Goal: Task Accomplishment & Management: Manage account settings

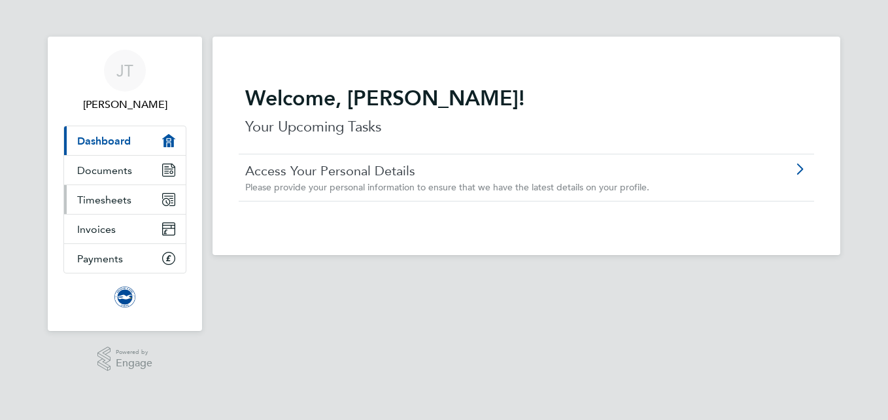
click at [135, 204] on link "Timesheets" at bounding box center [125, 199] width 122 height 29
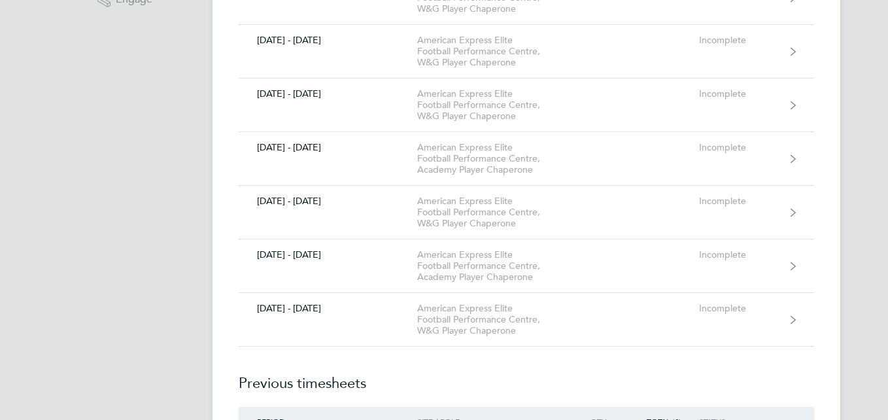
scroll to position [366, 0]
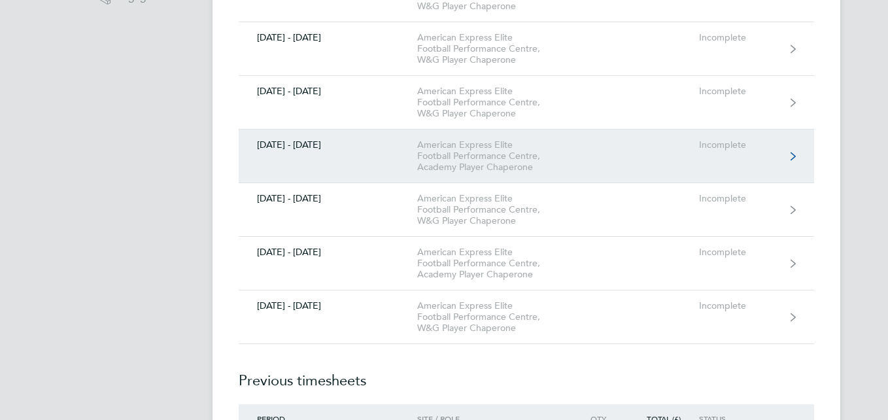
click at [791, 160] on icon at bounding box center [793, 156] width 5 height 9
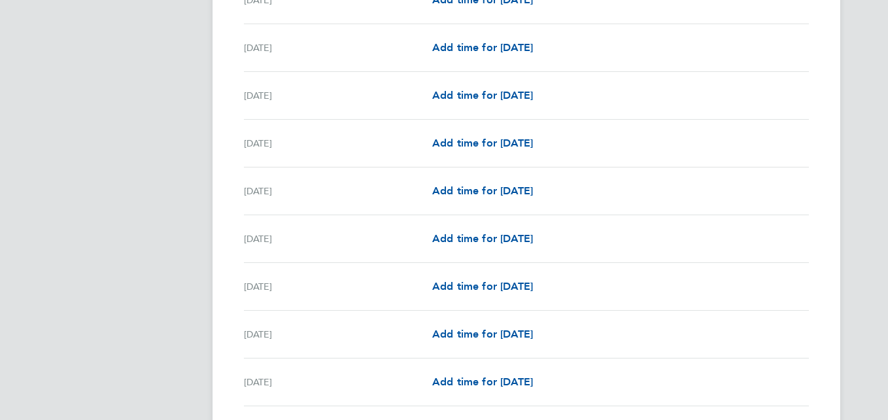
scroll to position [1357, 0]
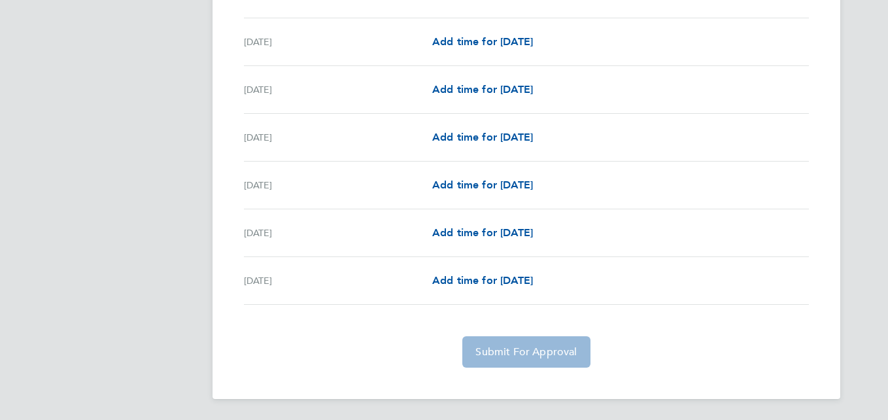
click at [541, 360] on app-form-button "Submit For Approval" at bounding box center [526, 351] width 138 height 31
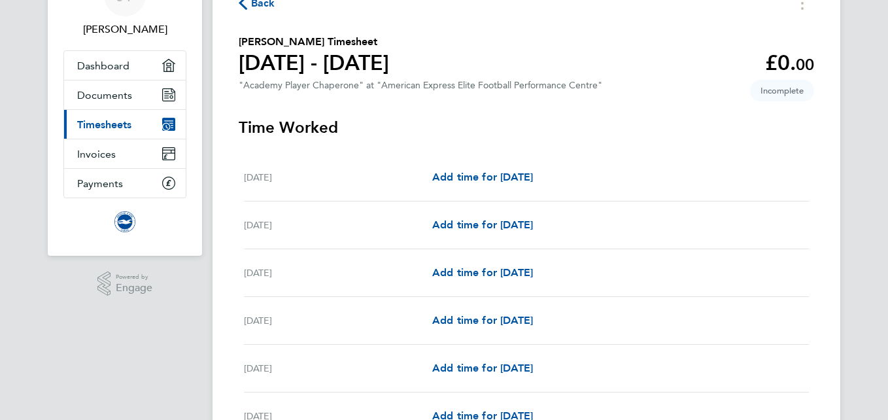
scroll to position [0, 0]
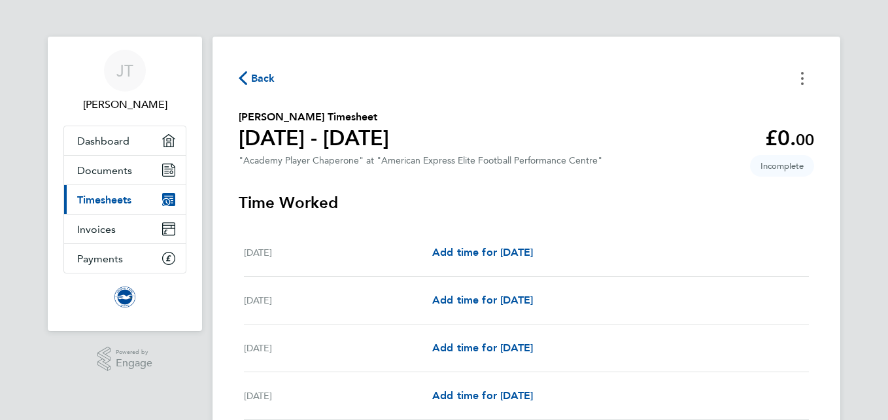
click at [805, 86] on button "Timesheets Menu" at bounding box center [803, 78] width 24 height 20
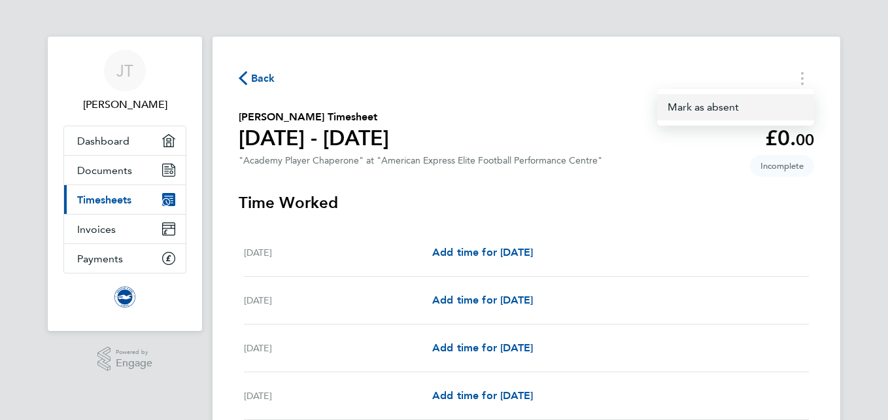
click at [754, 111] on button "Mark as absent" at bounding box center [735, 107] width 157 height 26
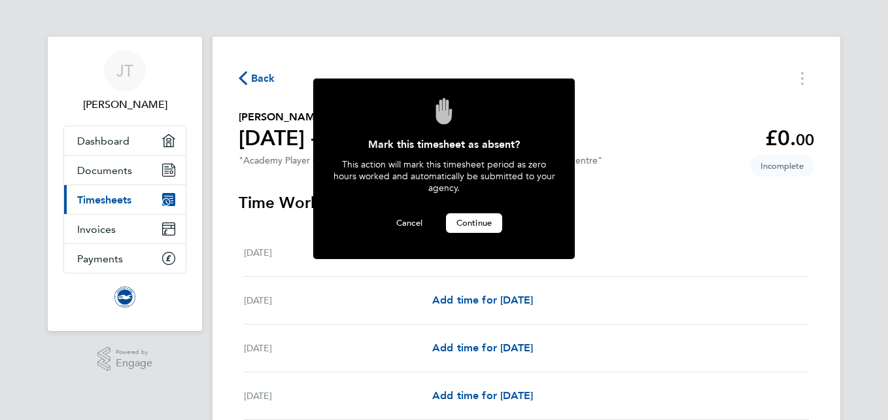
click at [466, 213] on button "Continue" at bounding box center [474, 223] width 56 height 20
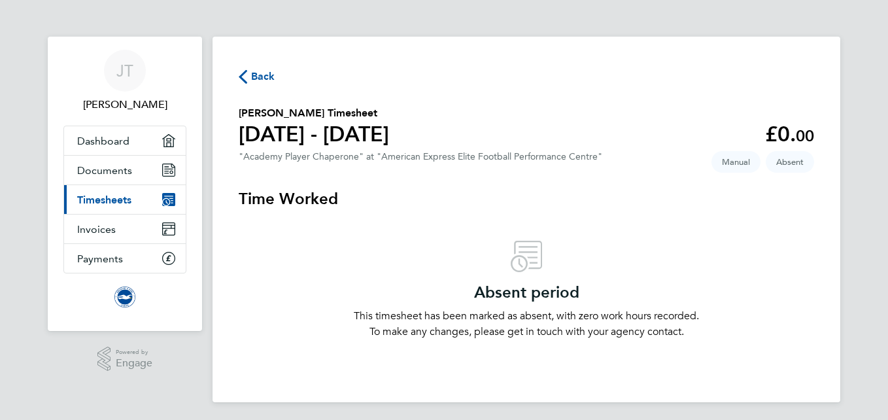
click at [149, 201] on link "Current page: Timesheets" at bounding box center [125, 199] width 122 height 29
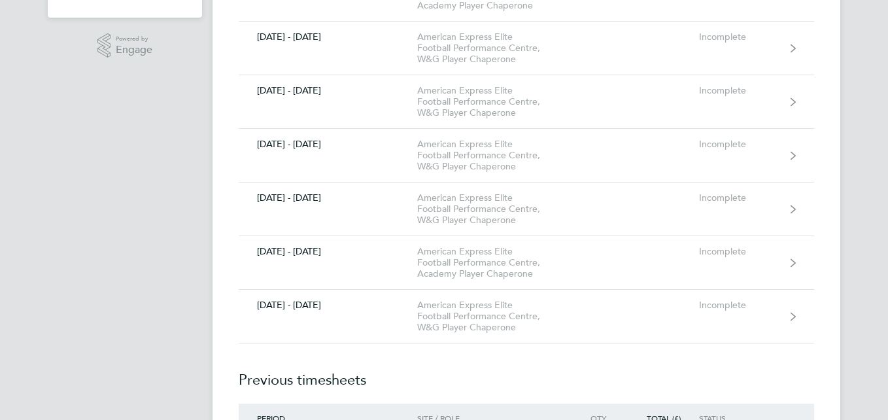
scroll to position [302, 0]
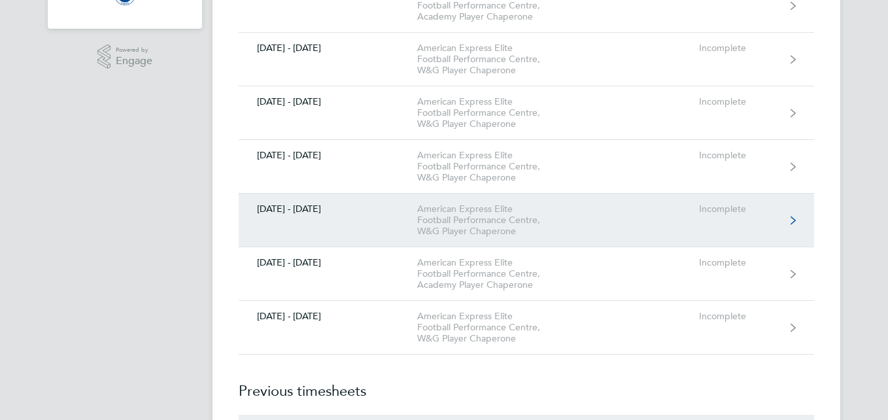
click at [786, 218] on link "[DATE] - [DATE] American Express Elite Football Performance Centre, W&G Player …" at bounding box center [527, 221] width 576 height 54
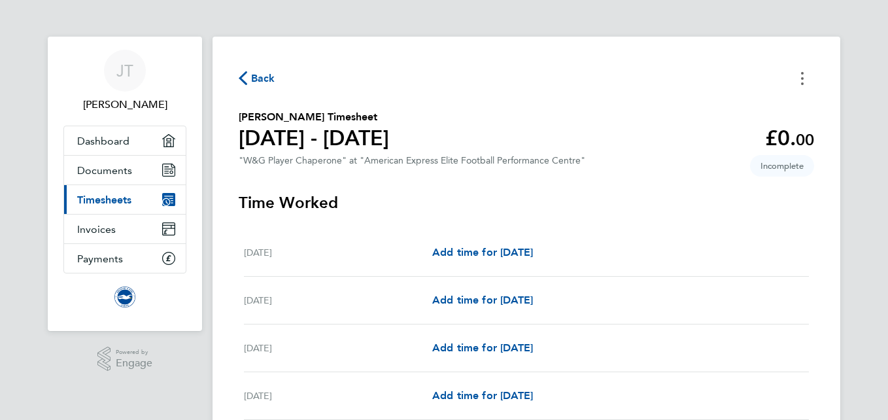
click at [805, 77] on button "Timesheets Menu" at bounding box center [803, 78] width 24 height 20
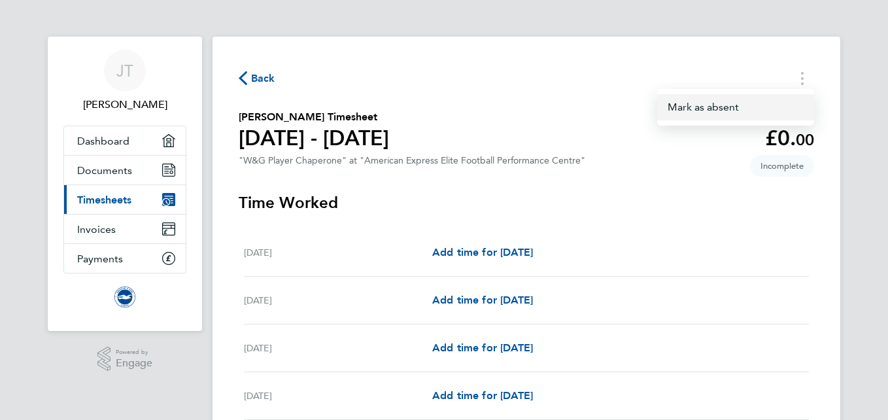
click at [727, 107] on button "Mark as absent" at bounding box center [735, 107] width 157 height 26
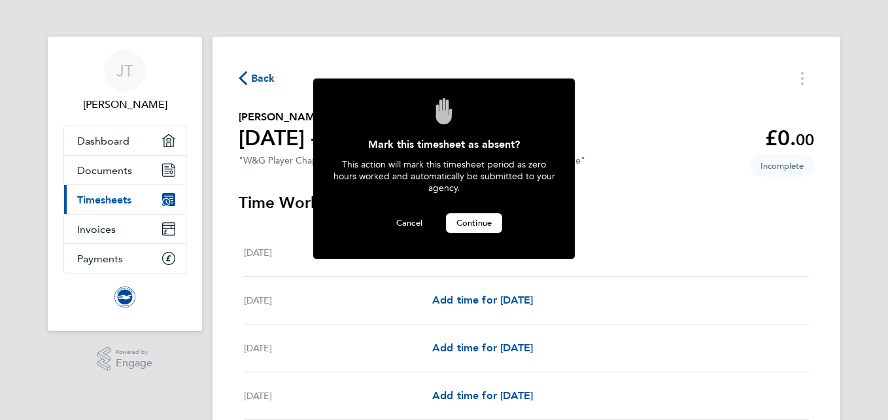
click at [473, 222] on span "Continue" at bounding box center [474, 222] width 35 height 11
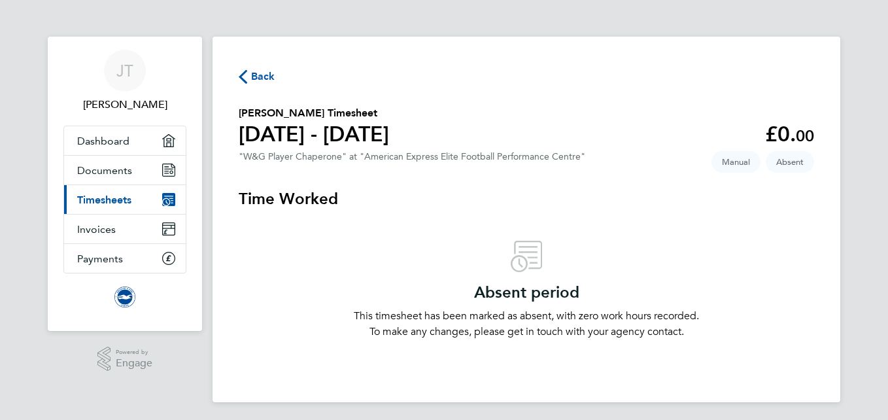
click at [141, 198] on link "Current page: Timesheets" at bounding box center [125, 199] width 122 height 29
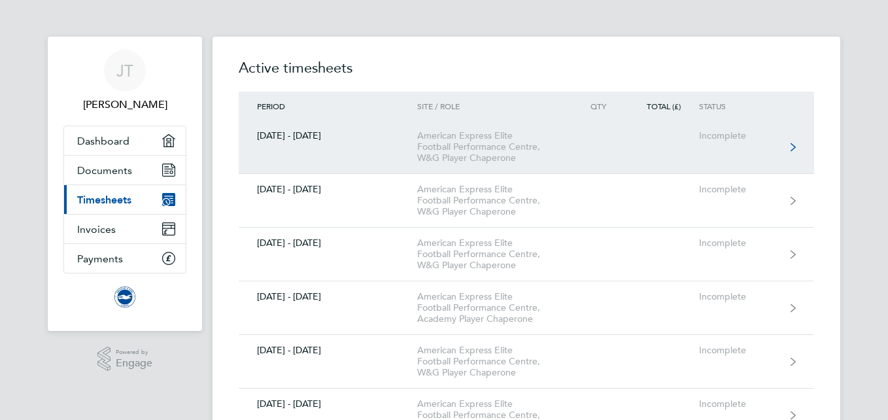
click at [799, 140] on link "[DATE] - [DATE] American Express Elite Football Performance Centre, W&G Player …" at bounding box center [527, 147] width 576 height 54
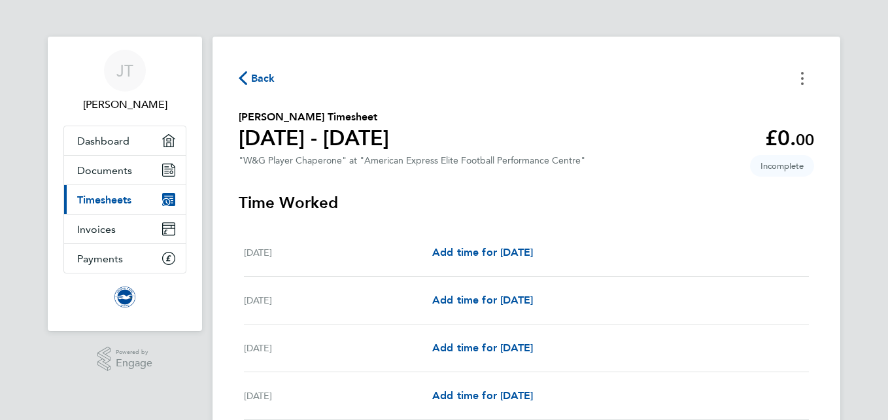
click at [808, 81] on button "Timesheets Menu" at bounding box center [803, 78] width 24 height 20
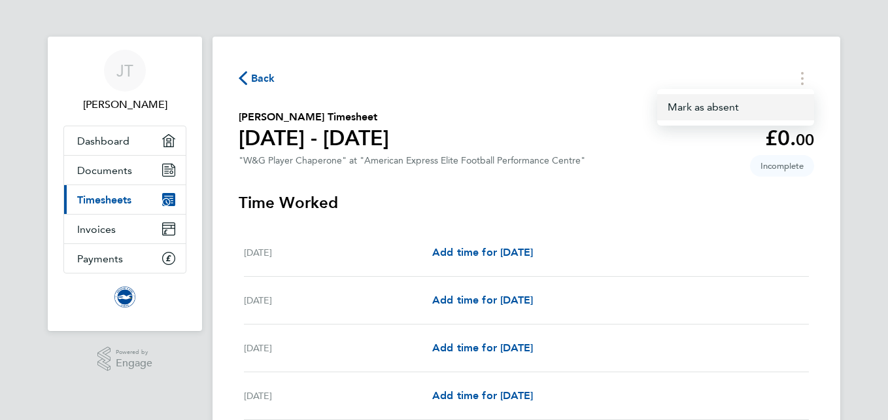
click at [744, 114] on button "Mark as absent" at bounding box center [735, 107] width 157 height 26
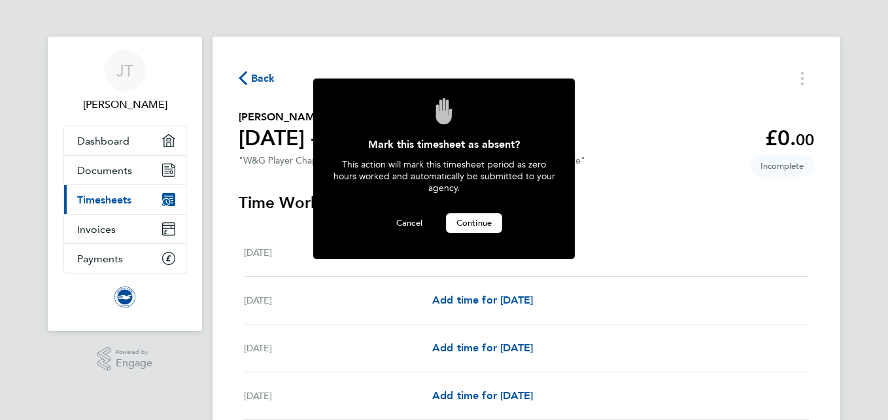
click at [478, 220] on span "Continue" at bounding box center [474, 222] width 35 height 11
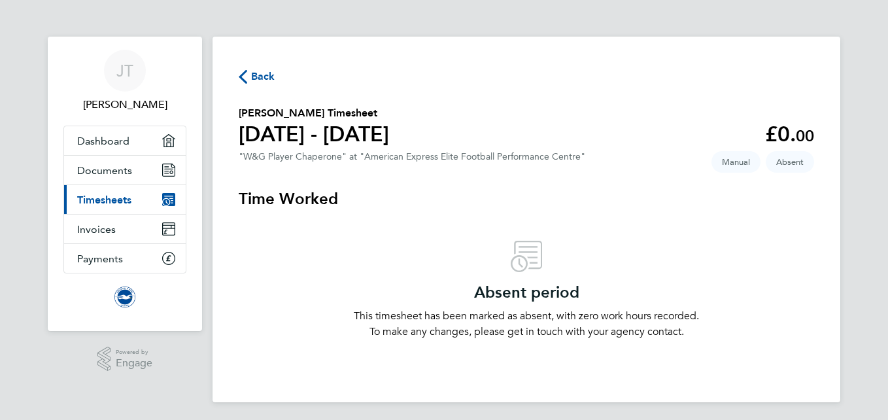
click at [135, 207] on link "Current page: Timesheets" at bounding box center [125, 199] width 122 height 29
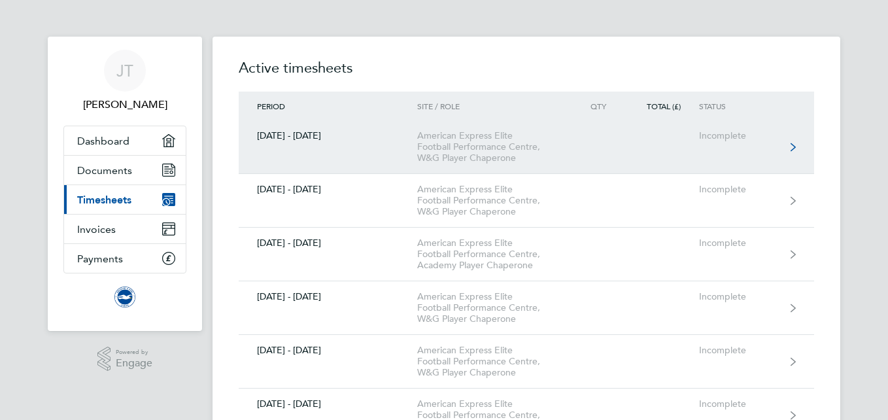
click at [797, 155] on link "[DATE] - [DATE] American Express Elite Football Performance Centre, W&G Player …" at bounding box center [527, 147] width 576 height 54
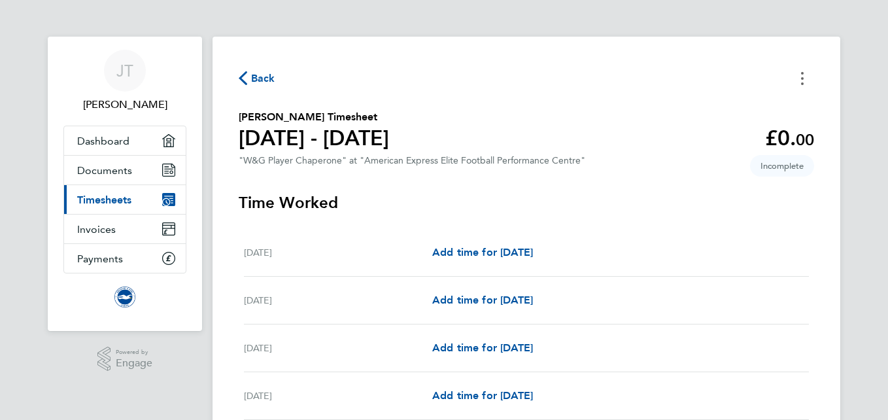
click at [806, 84] on button "Timesheets Menu" at bounding box center [803, 78] width 24 height 20
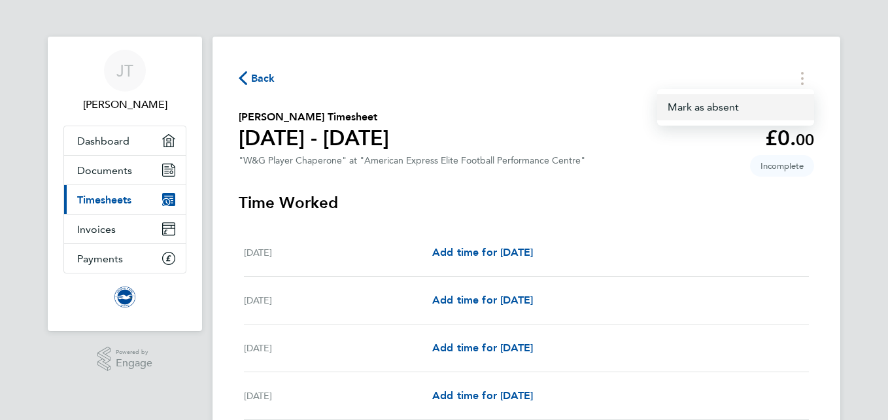
click at [780, 116] on button "Mark as absent" at bounding box center [735, 107] width 157 height 26
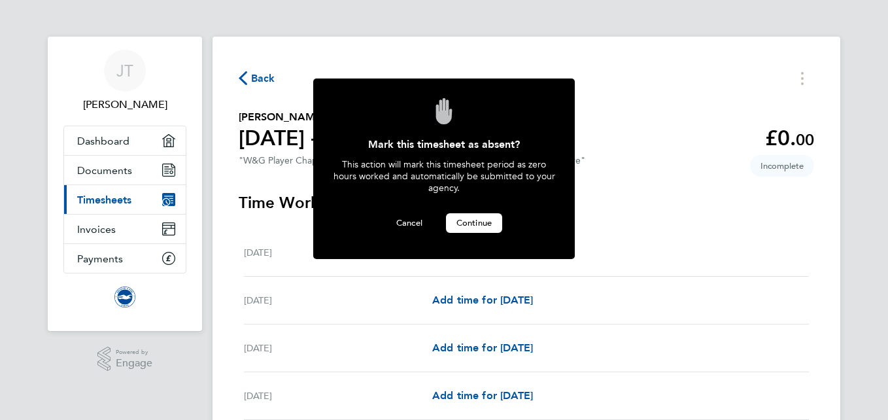
click at [484, 220] on span "Continue" at bounding box center [474, 222] width 35 height 11
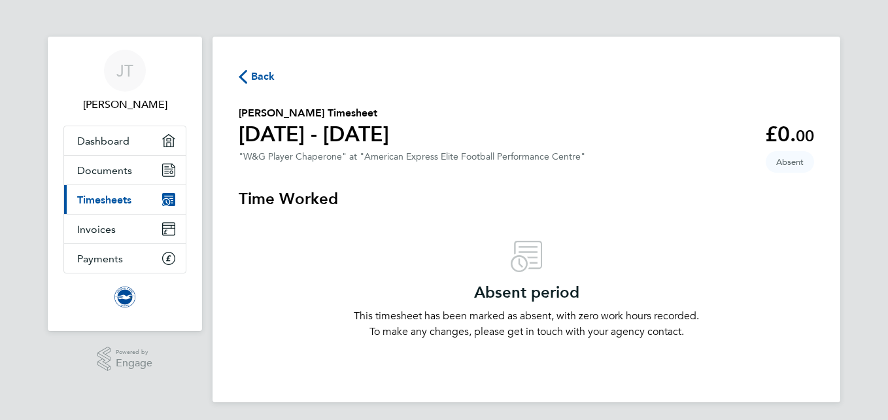
click at [153, 201] on link "Current page: Timesheets" at bounding box center [125, 199] width 122 height 29
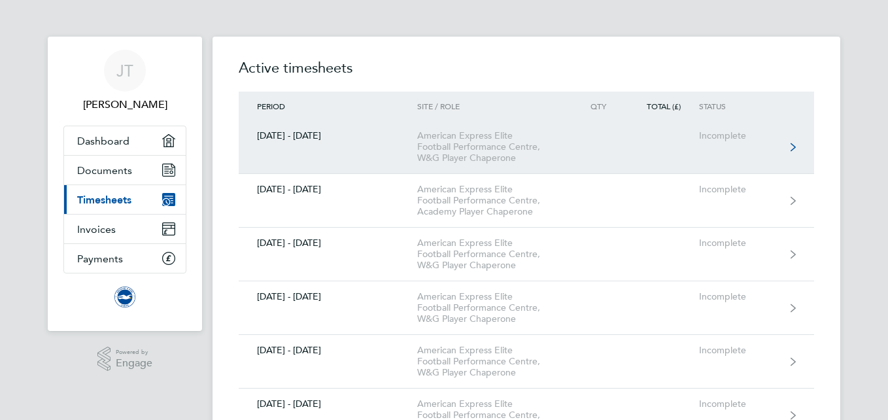
click at [776, 155] on link "[DATE] - [DATE] American Express Elite Football Performance Centre, W&G Player …" at bounding box center [527, 147] width 576 height 54
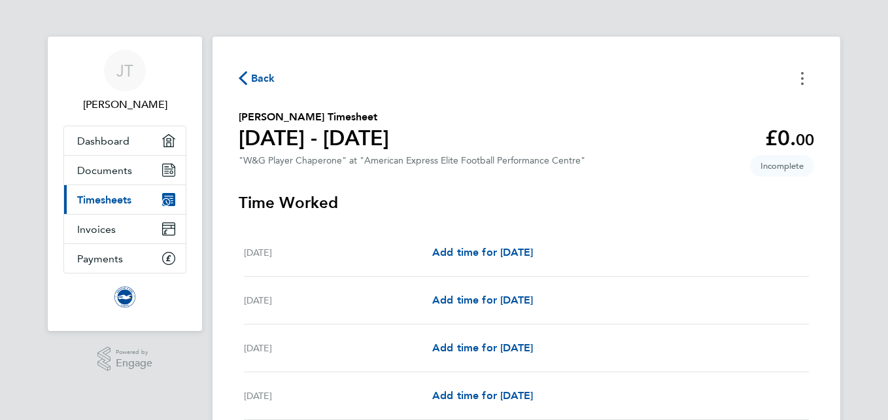
click at [803, 78] on circle "Timesheets Menu" at bounding box center [802, 78] width 3 height 3
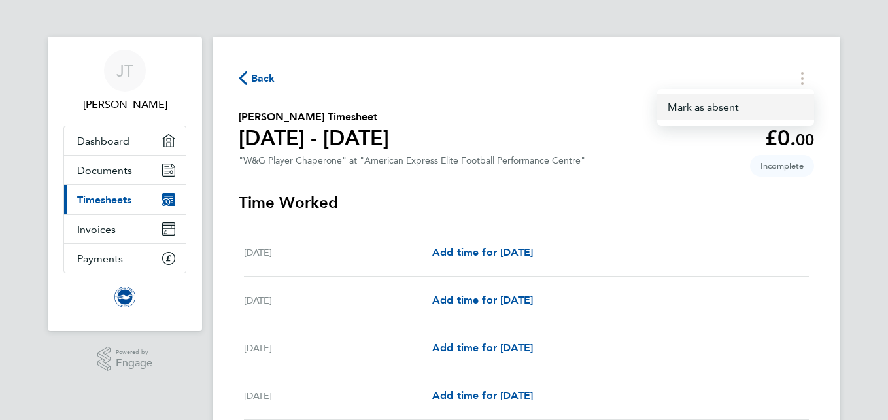
click at [752, 111] on button "Mark as absent" at bounding box center [735, 107] width 157 height 26
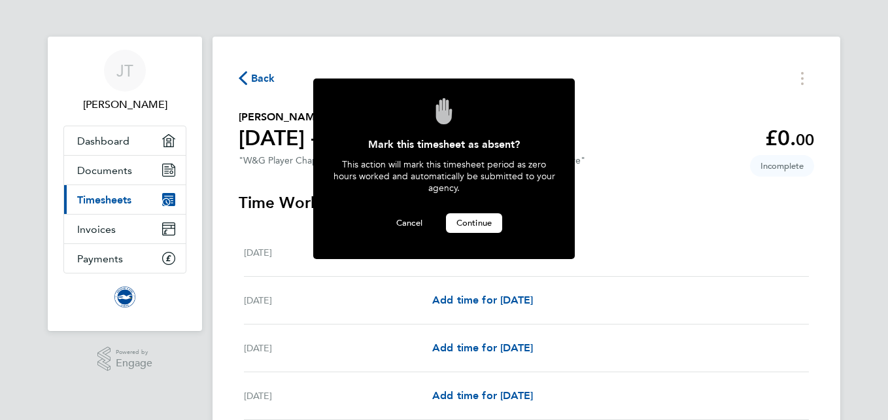
click at [489, 224] on span "Continue" at bounding box center [474, 222] width 35 height 11
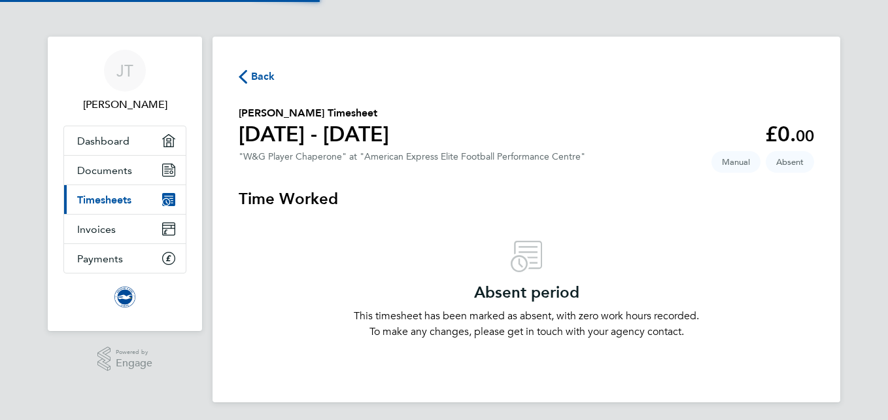
click at [145, 192] on link "Current page: Timesheets" at bounding box center [125, 199] width 122 height 29
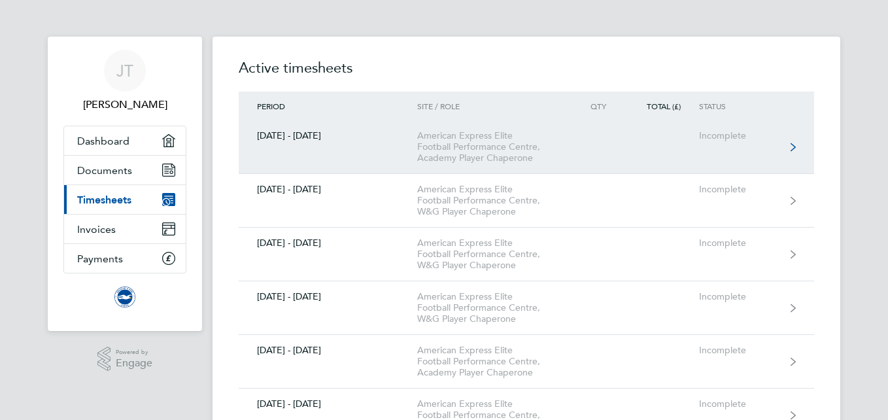
click at [791, 143] on icon at bounding box center [793, 147] width 5 height 8
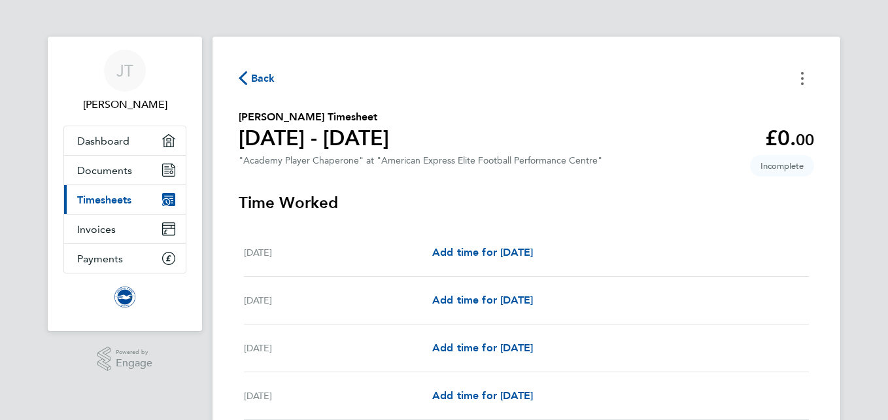
click at [803, 82] on icon "Timesheets Menu" at bounding box center [802, 78] width 3 height 13
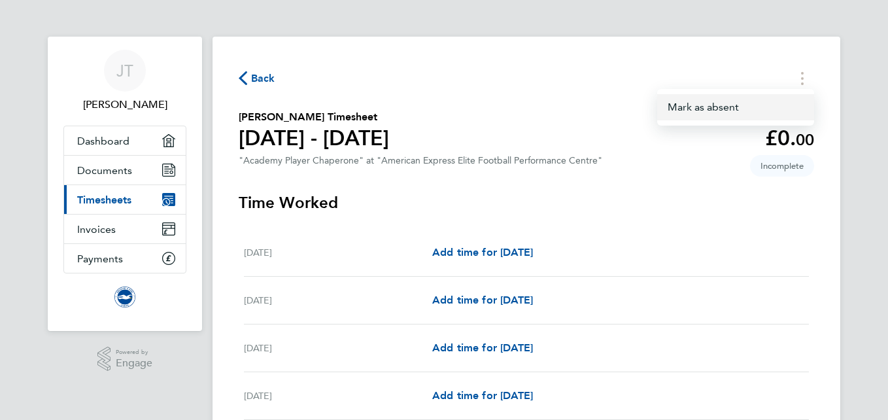
click at [733, 107] on button "Mark as absent" at bounding box center [735, 107] width 157 height 26
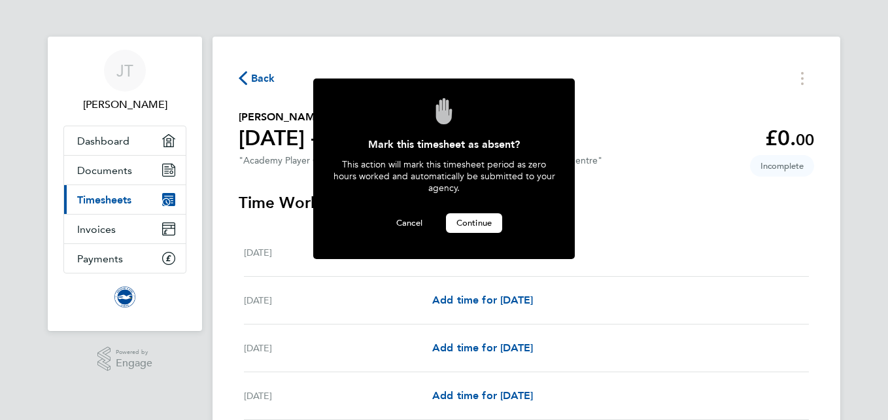
click at [467, 219] on span "Continue" at bounding box center [474, 222] width 35 height 11
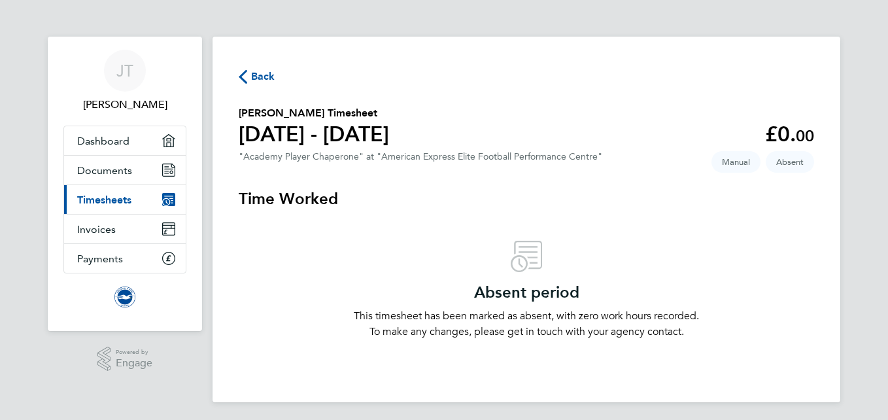
click at [130, 202] on span "Timesheets" at bounding box center [104, 200] width 54 height 12
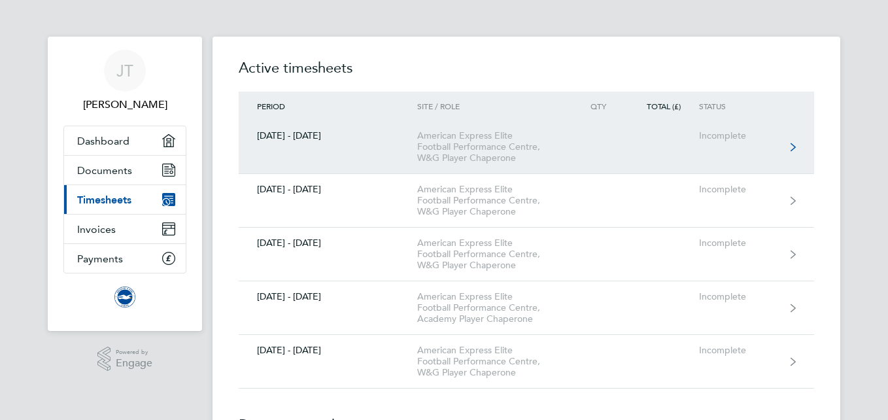
click at [719, 137] on div "Incomplete" at bounding box center [739, 135] width 80 height 11
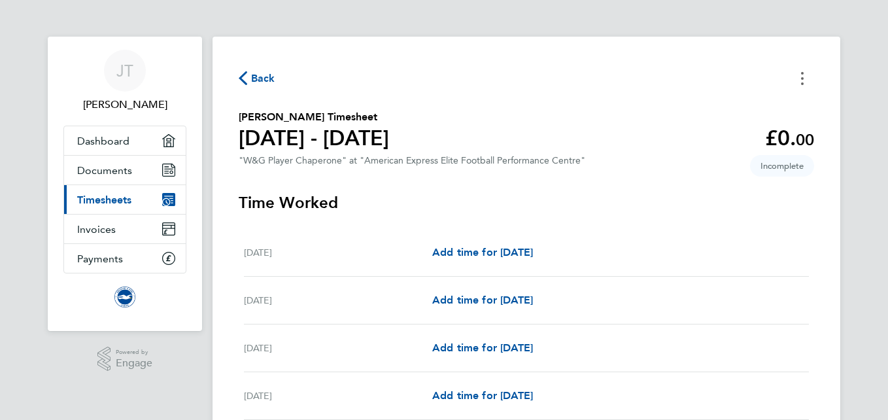
click at [801, 78] on icon "Timesheets Menu" at bounding box center [802, 78] width 3 height 13
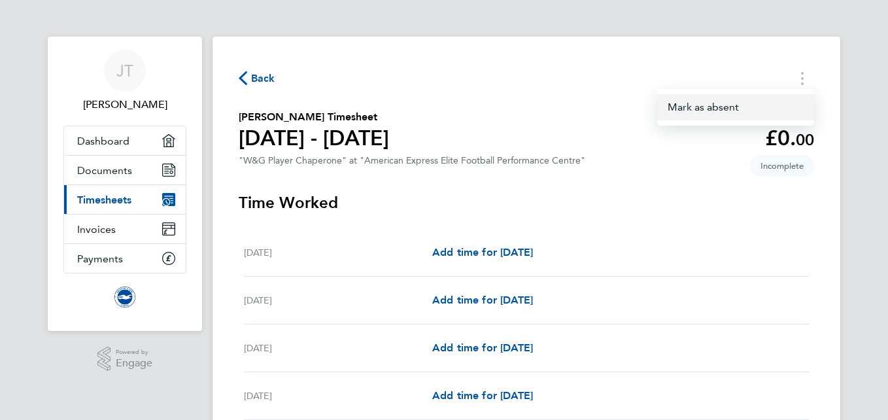
click at [765, 103] on button "Mark as absent" at bounding box center [735, 107] width 157 height 26
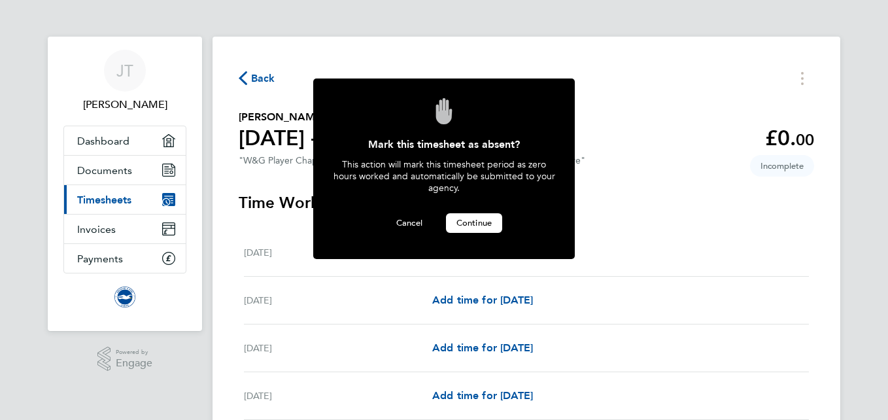
click at [478, 214] on button "Continue" at bounding box center [474, 223] width 56 height 20
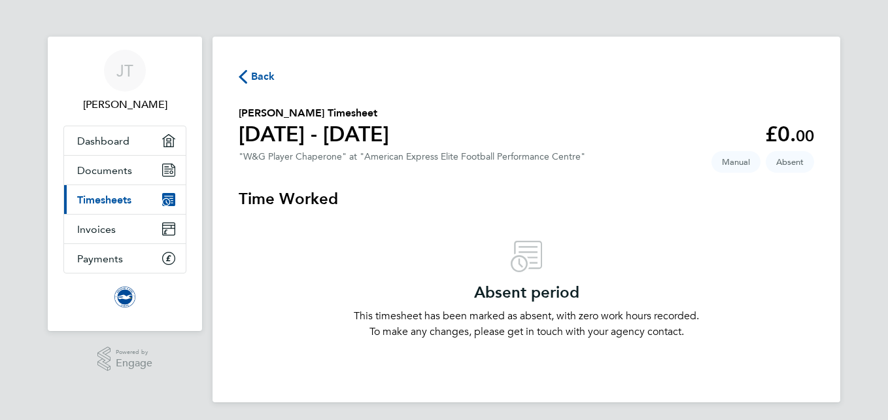
click at [141, 200] on link "Current page: Timesheets" at bounding box center [125, 199] width 122 height 29
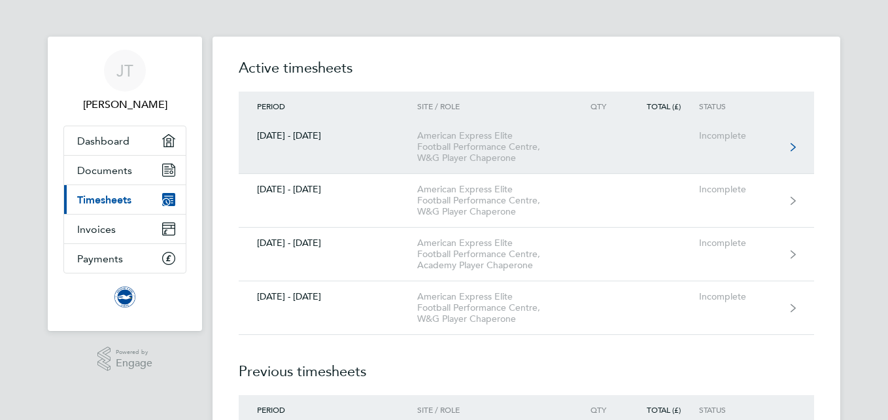
click at [580, 147] on link "[DATE] - [DATE] American Express Elite Football Performance Centre, W&G Player …" at bounding box center [527, 147] width 576 height 54
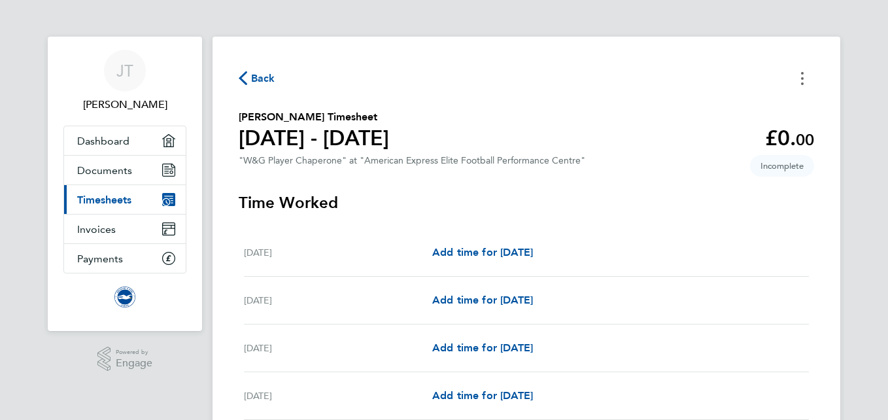
click at [799, 83] on button "Timesheets Menu" at bounding box center [803, 78] width 24 height 20
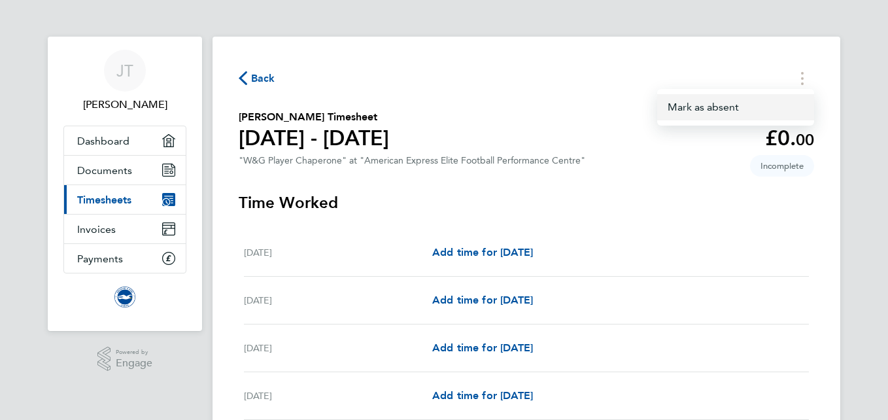
click at [773, 105] on button "Mark as absent" at bounding box center [735, 107] width 157 height 26
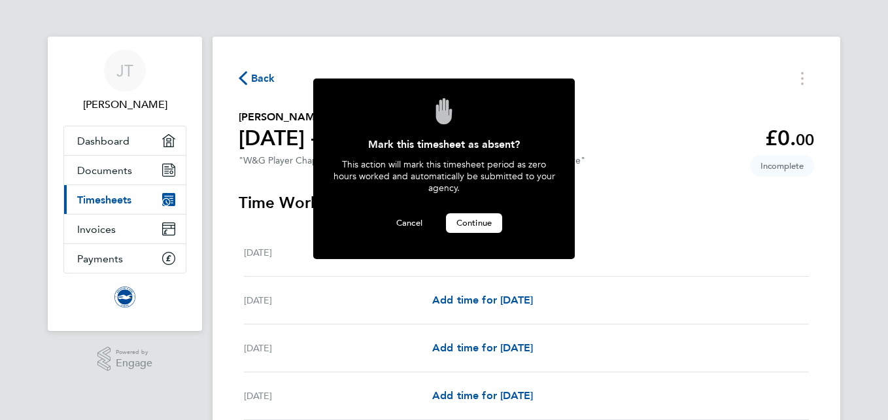
click at [478, 220] on span "Continue" at bounding box center [474, 222] width 35 height 11
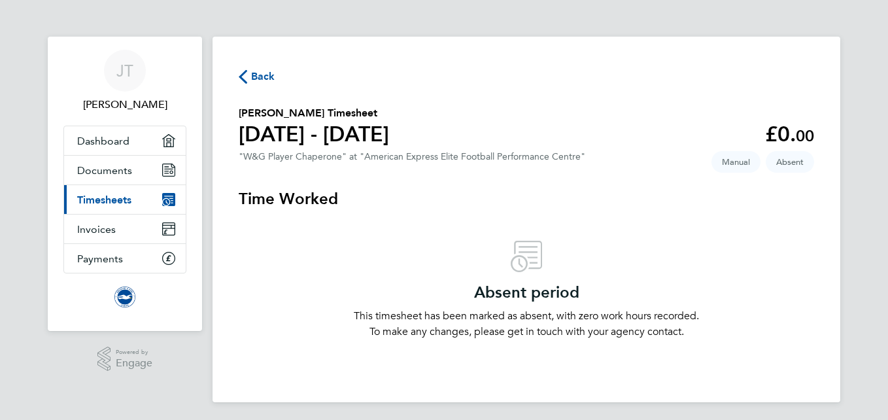
click at [137, 200] on link "Current page: Timesheets" at bounding box center [125, 199] width 122 height 29
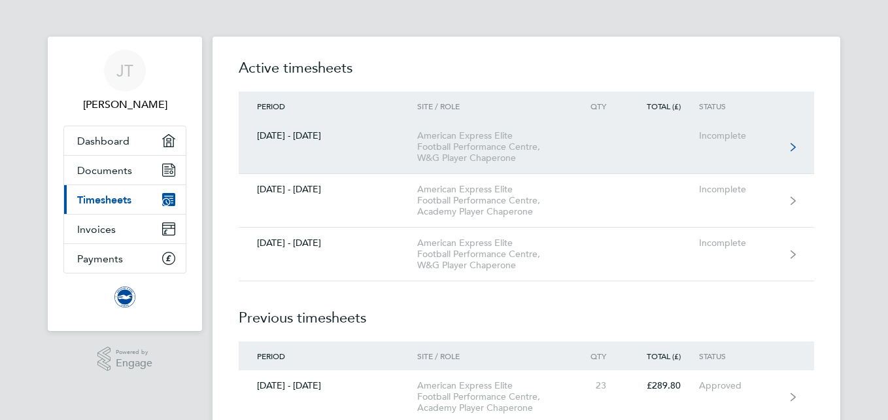
click at [742, 142] on link "[DATE] - [DATE] American Express Elite Football Performance Centre, W&G Player …" at bounding box center [527, 147] width 576 height 54
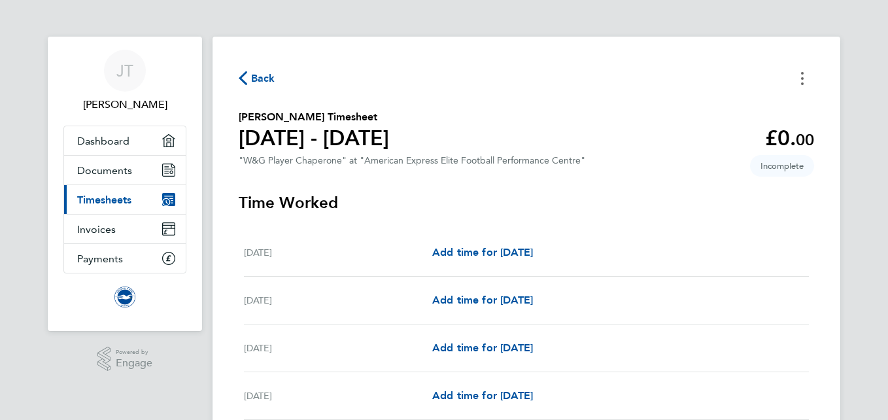
click at [807, 80] on button "Timesheets Menu" at bounding box center [803, 78] width 24 height 20
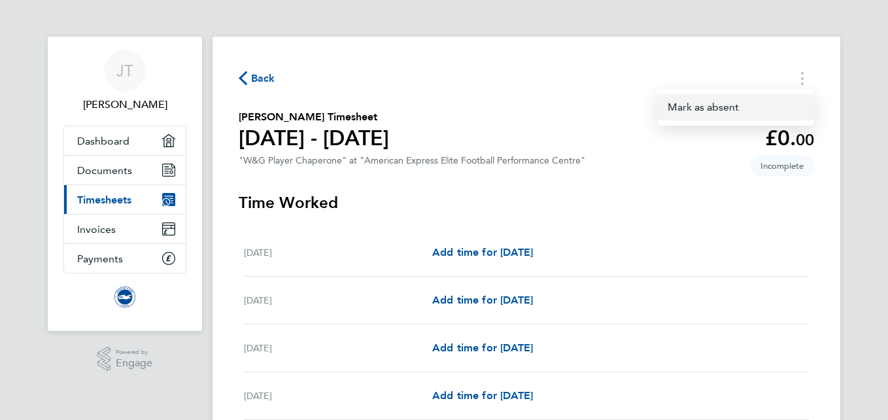
click at [745, 116] on button "Mark as absent" at bounding box center [735, 107] width 157 height 26
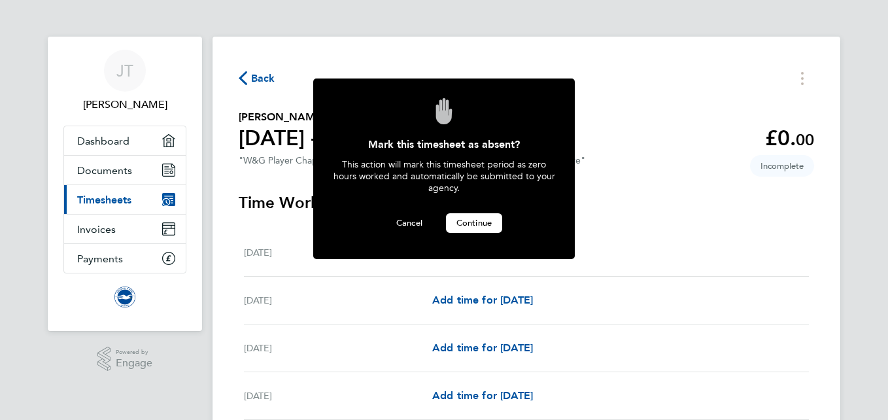
click at [462, 215] on button "Continue" at bounding box center [474, 223] width 56 height 20
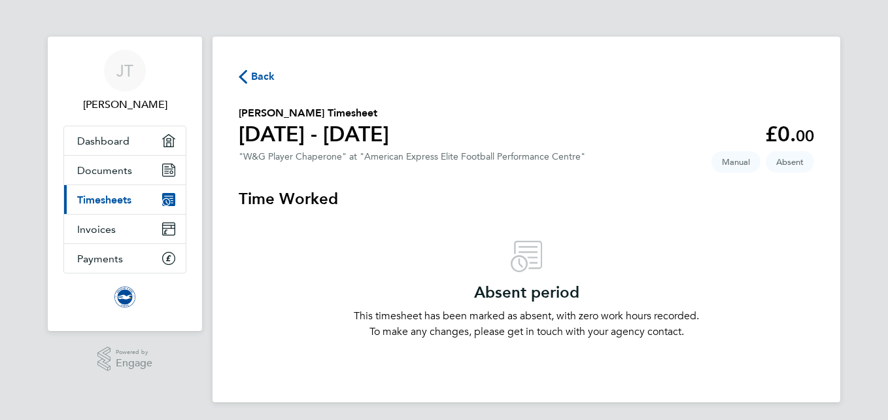
click at [109, 203] on span "Timesheets" at bounding box center [104, 200] width 54 height 12
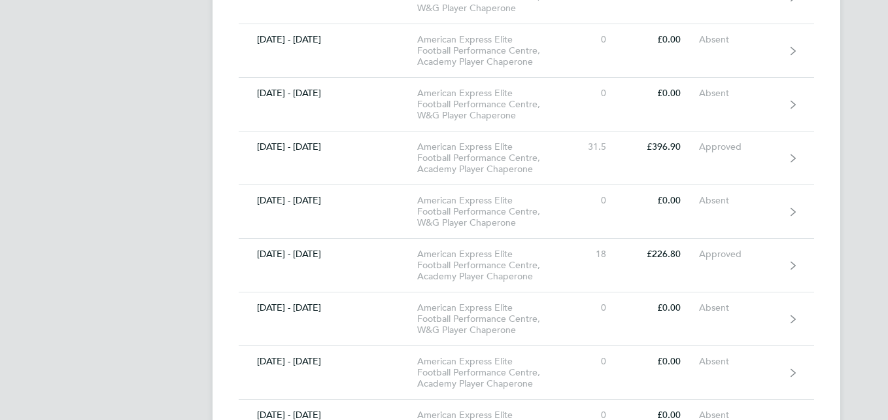
scroll to position [695, 0]
